Goal: Use online tool/utility: Utilize a website feature to perform a specific function

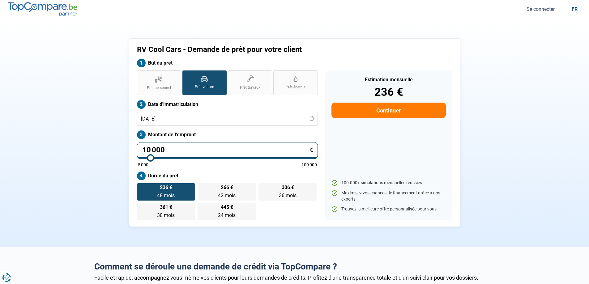
type input "9 750"
type input "9750"
type input "9 500"
type input "9500"
type input "9 250"
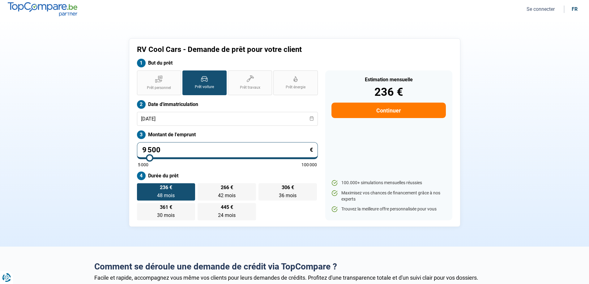
type input "9250"
type input "9 000"
type input "9000"
type input "8 750"
type input "8750"
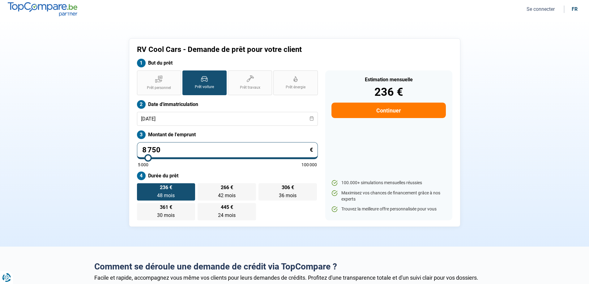
type input "8 500"
type input "8500"
type input "8 250"
type input "8250"
type input "8 000"
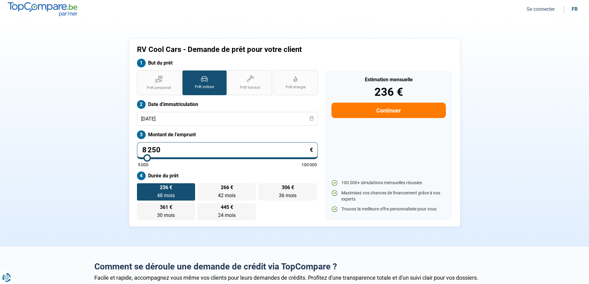
type input "8000"
type input "7 750"
type input "7750"
type input "7 500"
type input "7500"
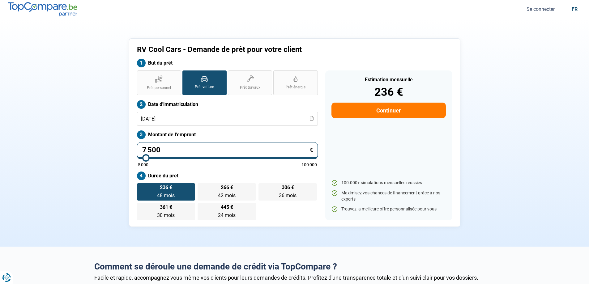
type input "7 250"
type input "7250"
type input "7 000"
type input "7000"
type input "6 750"
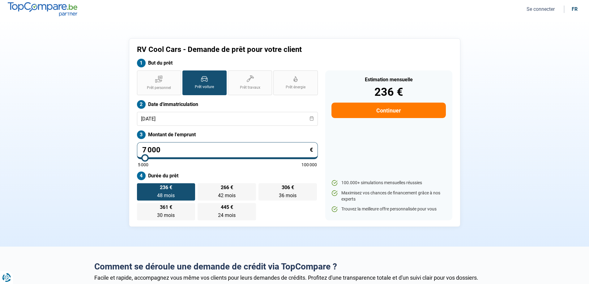
type input "6750"
type input "7 000"
drag, startPoint x: 150, startPoint y: 159, endPoint x: 145, endPoint y: 159, distance: 5.3
type input "7000"
click at [145, 159] on input "range" at bounding box center [227, 157] width 179 height 1
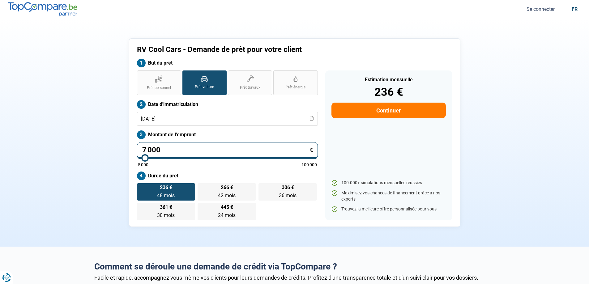
radio input "true"
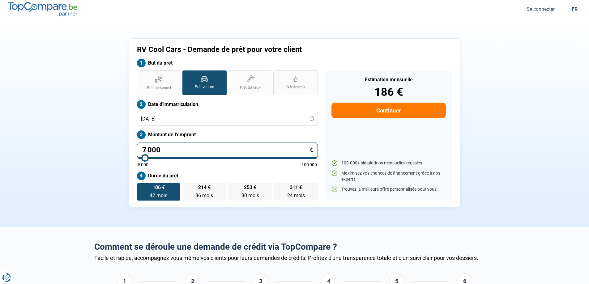
click at [282, 135] on label "Montant de l'emprunt" at bounding box center [227, 134] width 181 height 9
click at [218, 195] on label "214 € 36 mois 36 mois" at bounding box center [204, 191] width 43 height 17
click at [187, 187] on input "214 € 36 mois 36 mois" at bounding box center [185, 185] width 4 height 4
radio input "true"
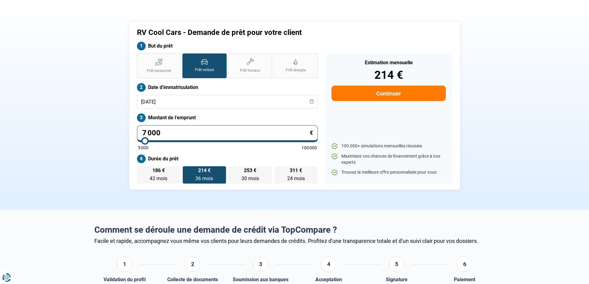
scroll to position [31, 0]
